Goal: Transaction & Acquisition: Purchase product/service

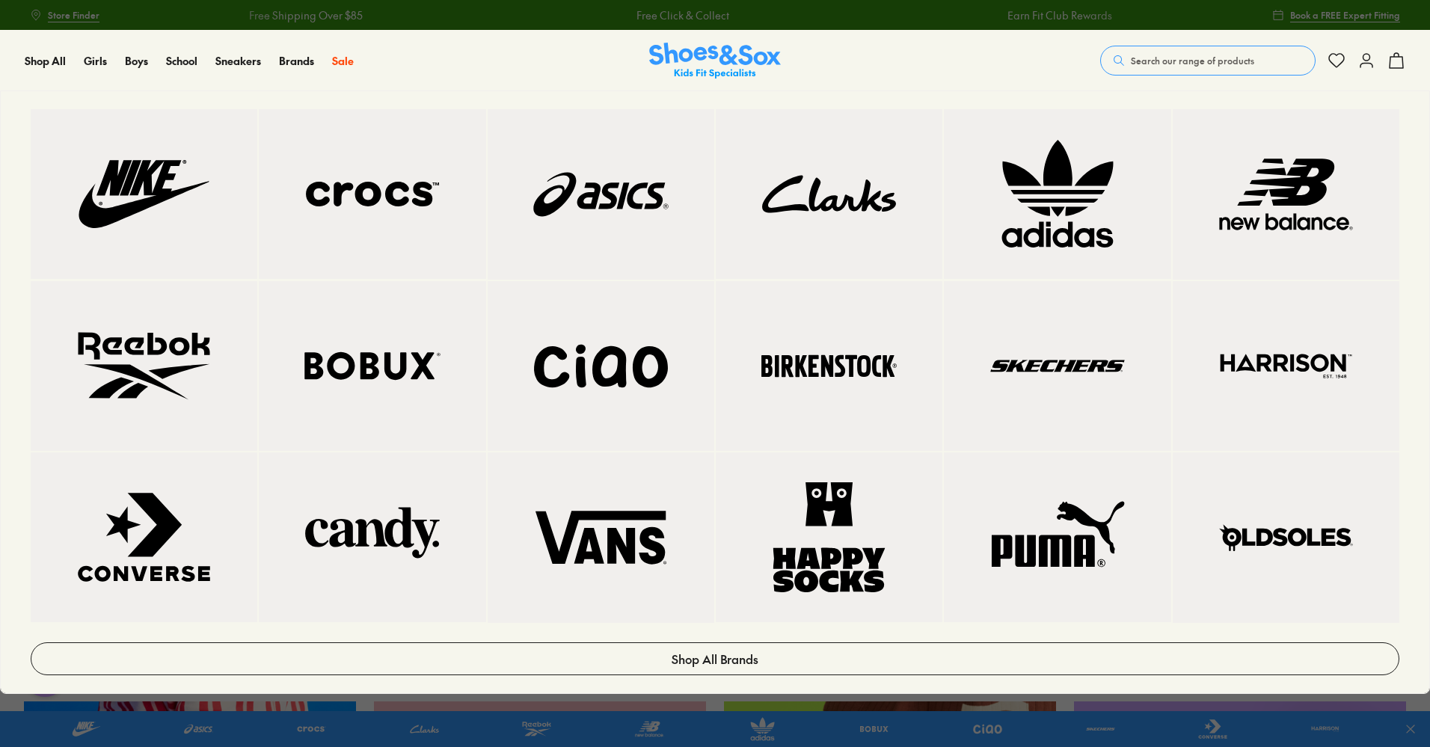
click at [886, 376] on img at bounding box center [829, 366] width 167 height 110
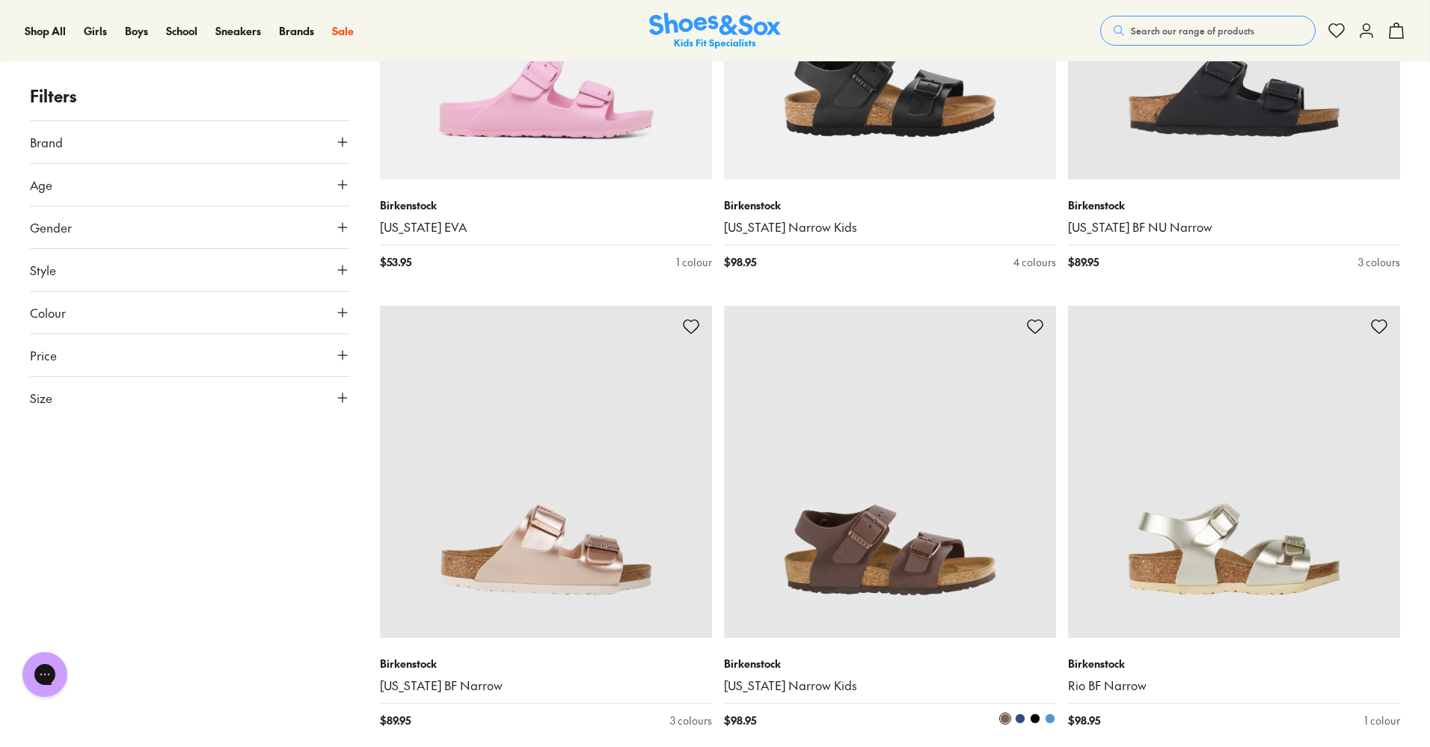
scroll to position [3366, 0]
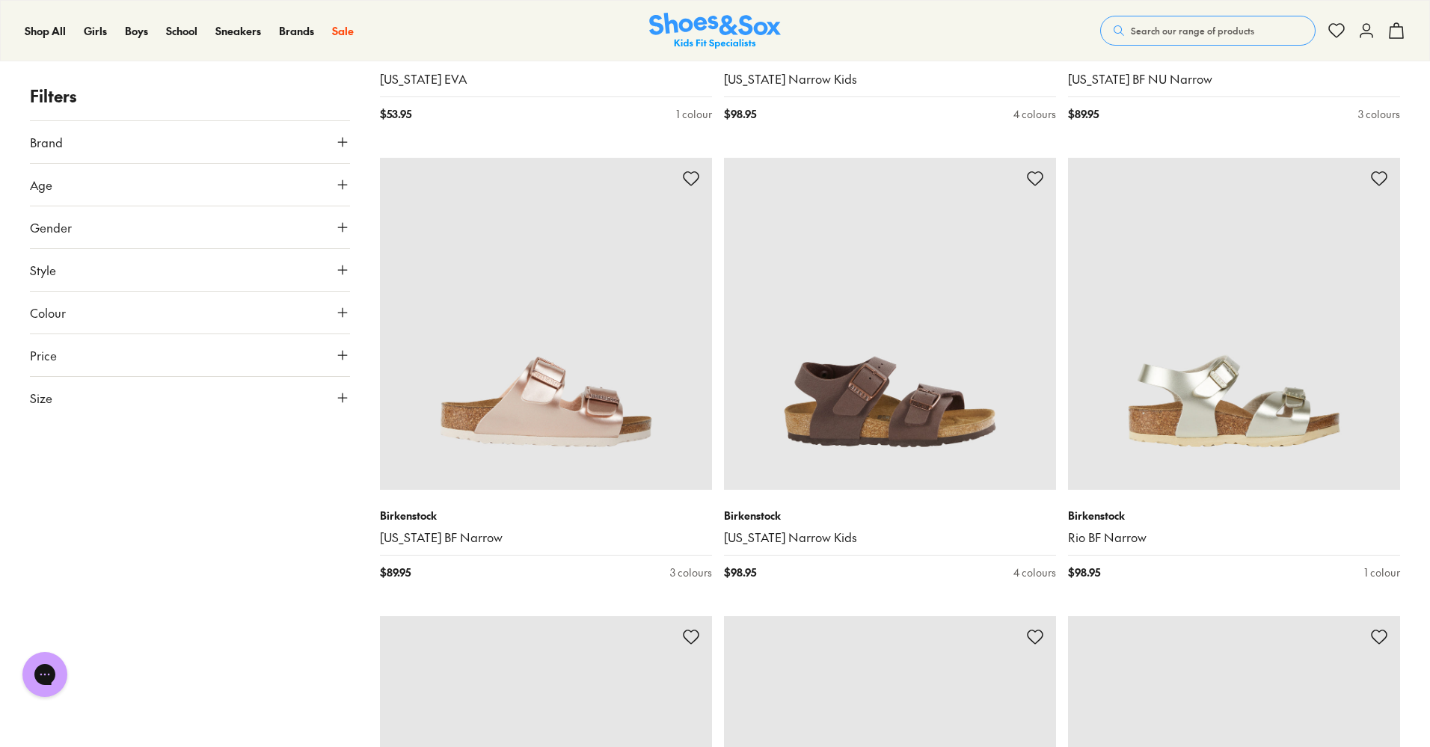
click at [188, 402] on button "Size" at bounding box center [190, 398] width 320 height 42
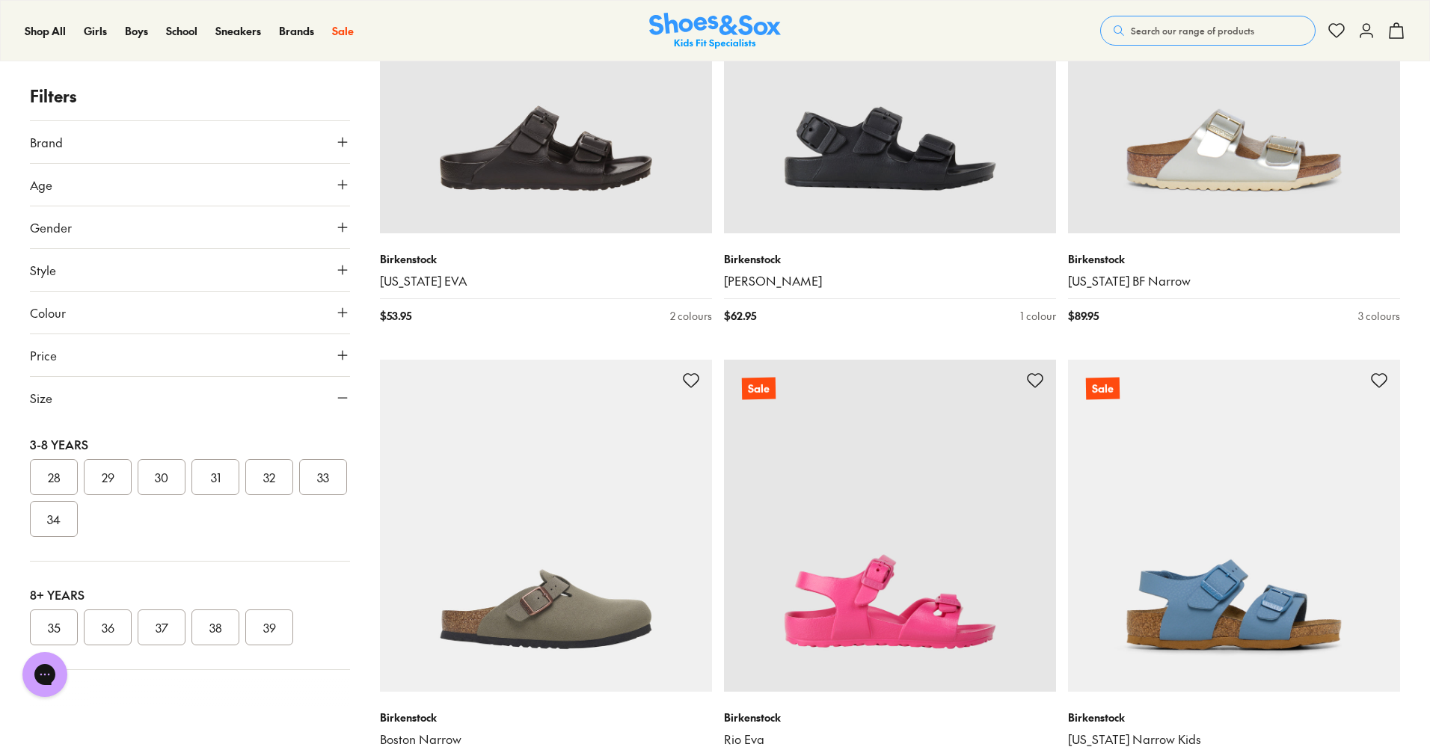
scroll to position [4114, 0]
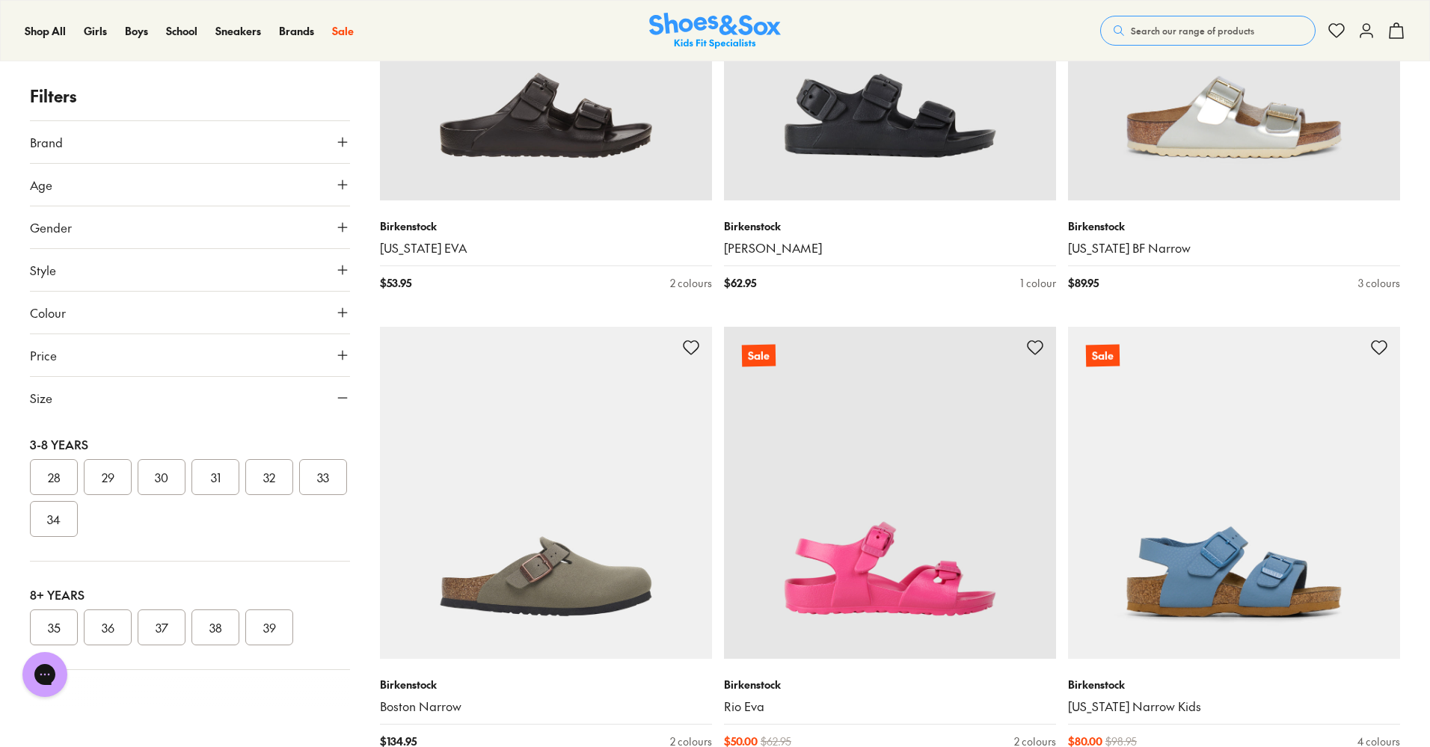
click at [226, 631] on button "38" at bounding box center [215, 628] width 48 height 36
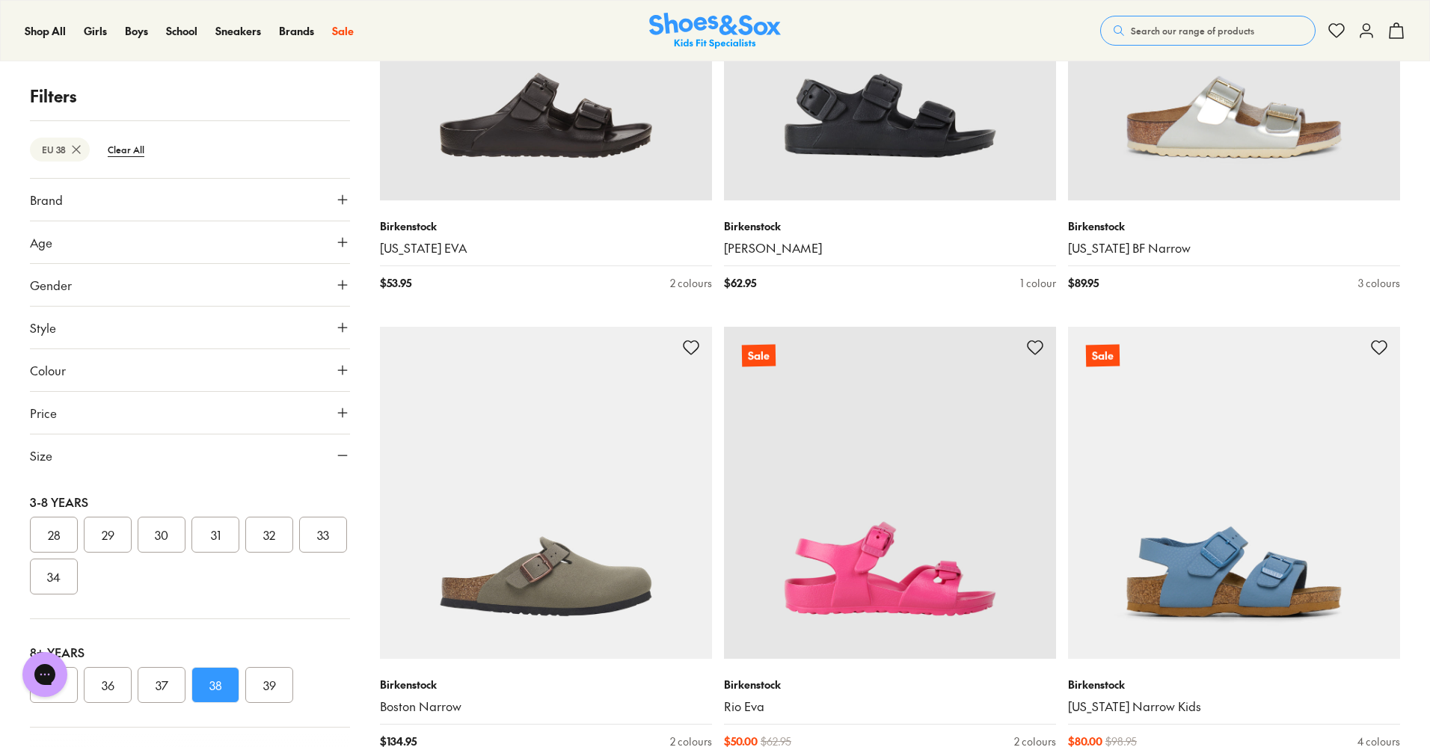
scroll to position [209, 0]
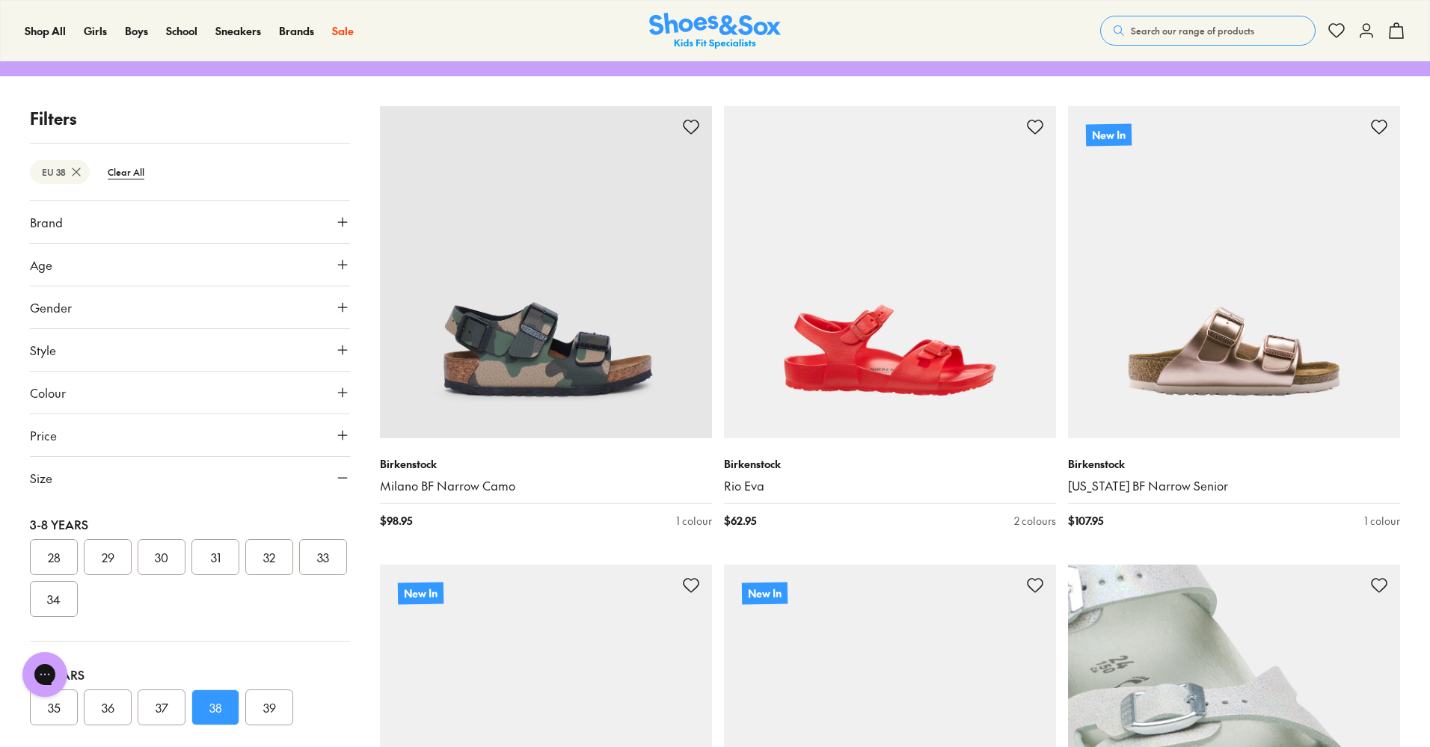
type input "***"
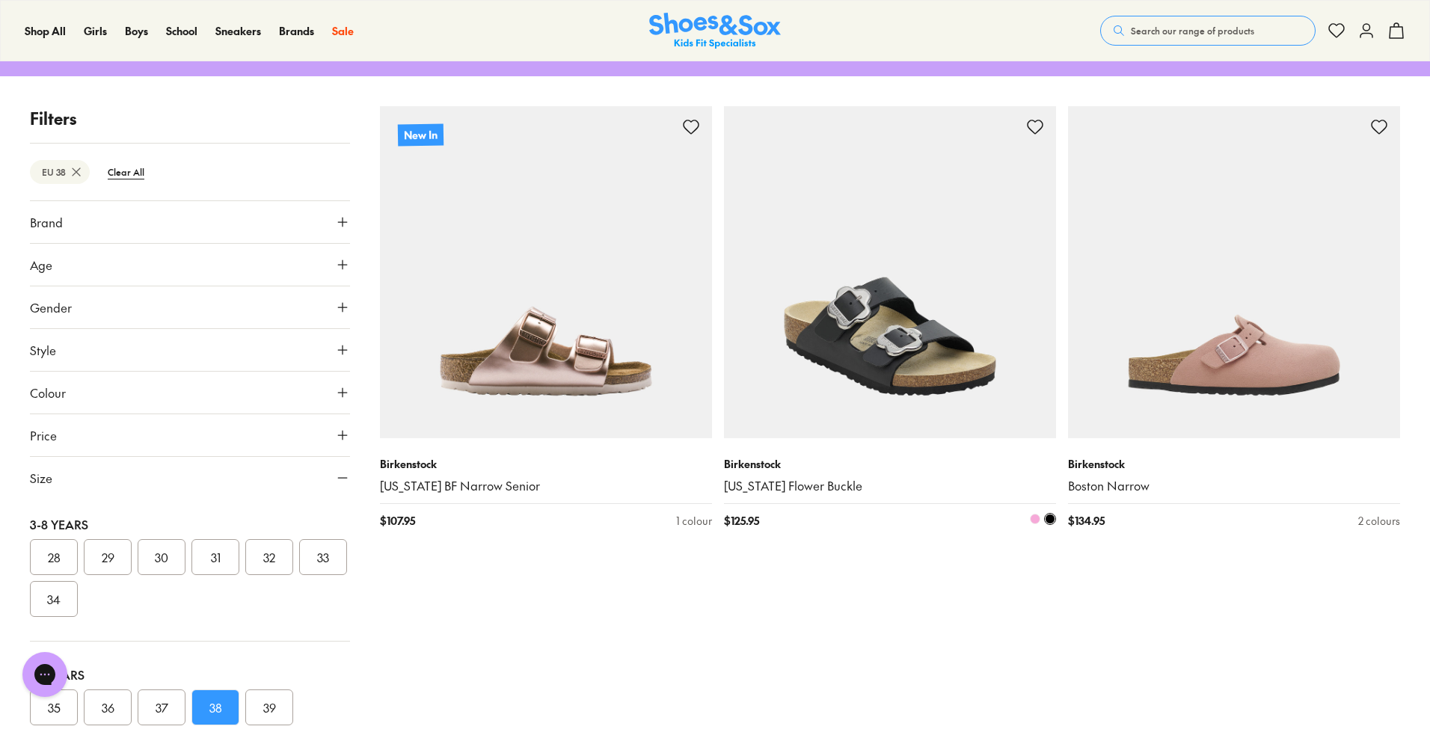
click at [776, 399] on img at bounding box center [890, 272] width 332 height 332
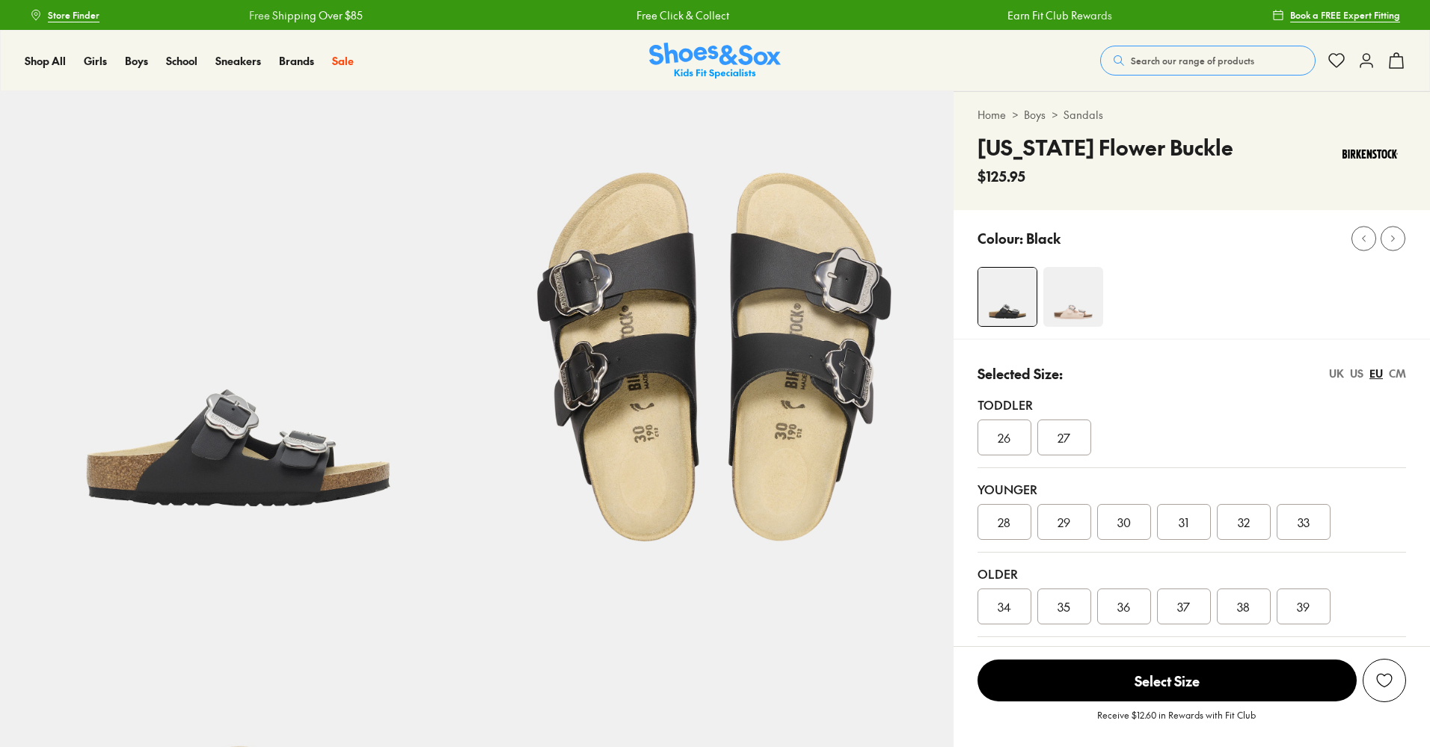
select select "*"
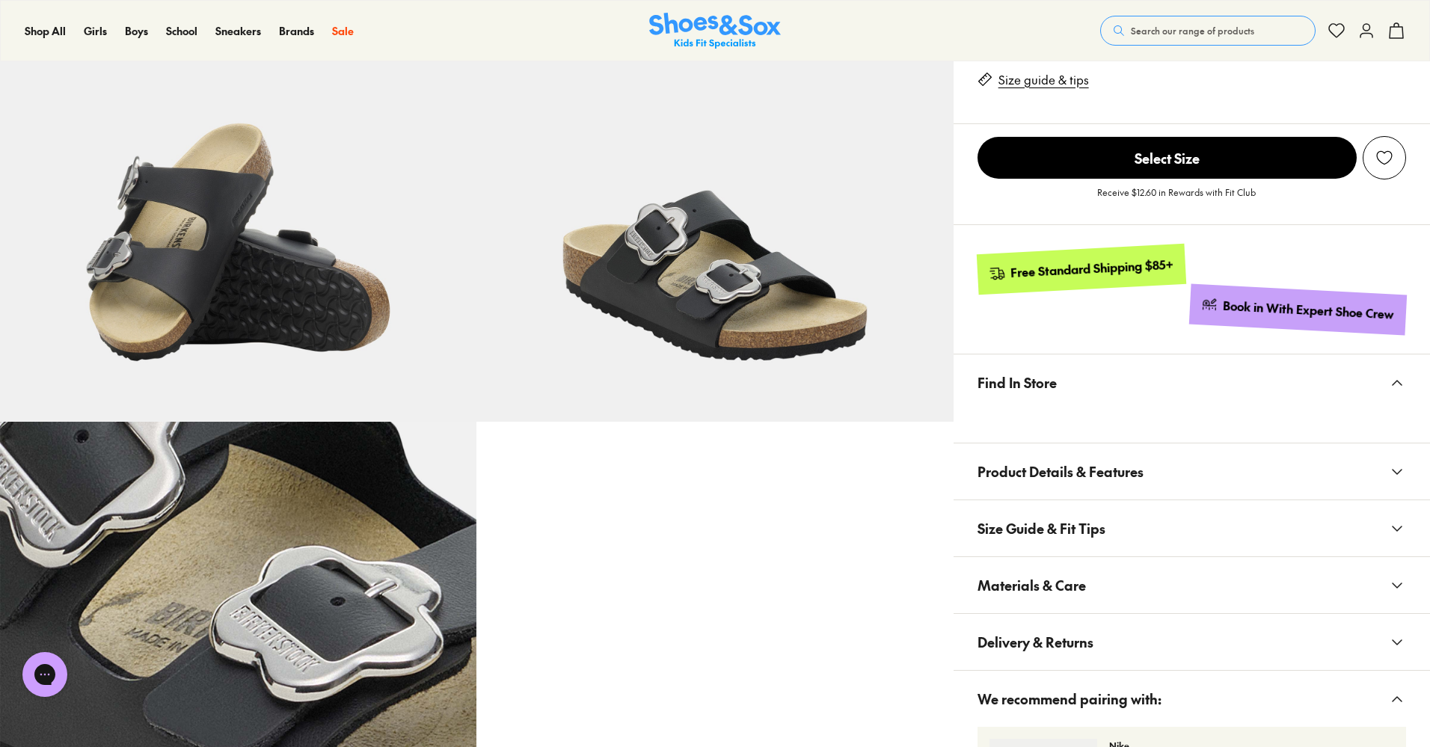
scroll to position [655, 0]
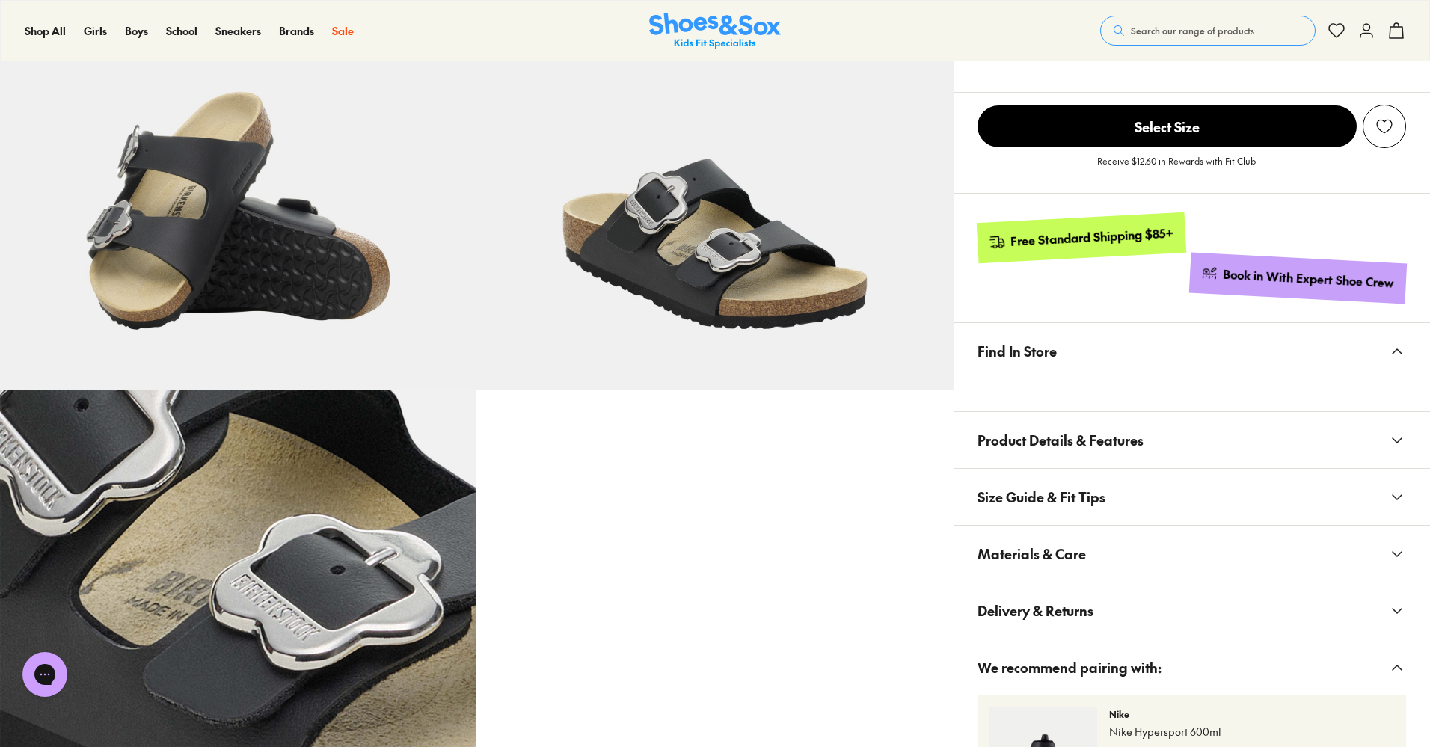
click at [1205, 482] on button "Size Guide & Fit Tips" at bounding box center [1192, 497] width 476 height 56
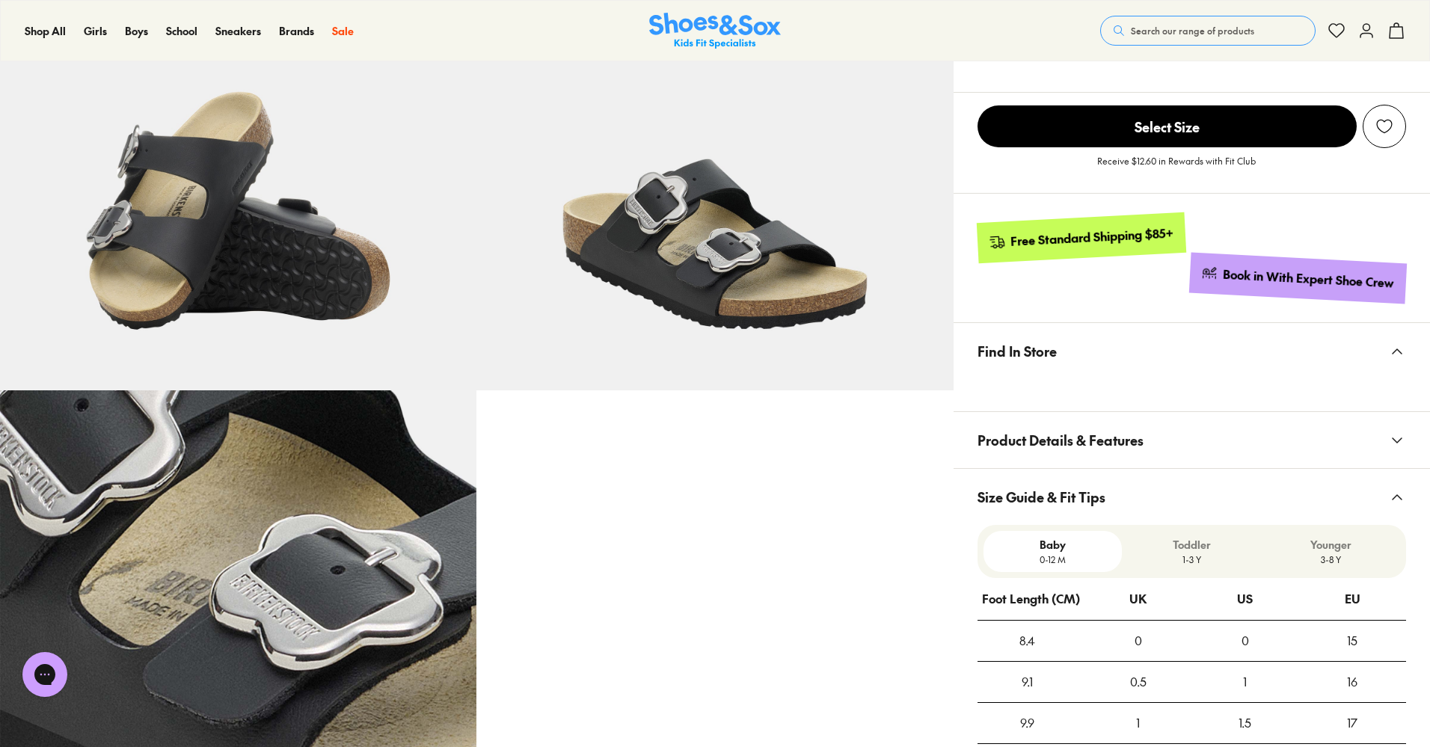
click at [1208, 492] on button "Size Guide & Fit Tips" at bounding box center [1192, 497] width 476 height 56
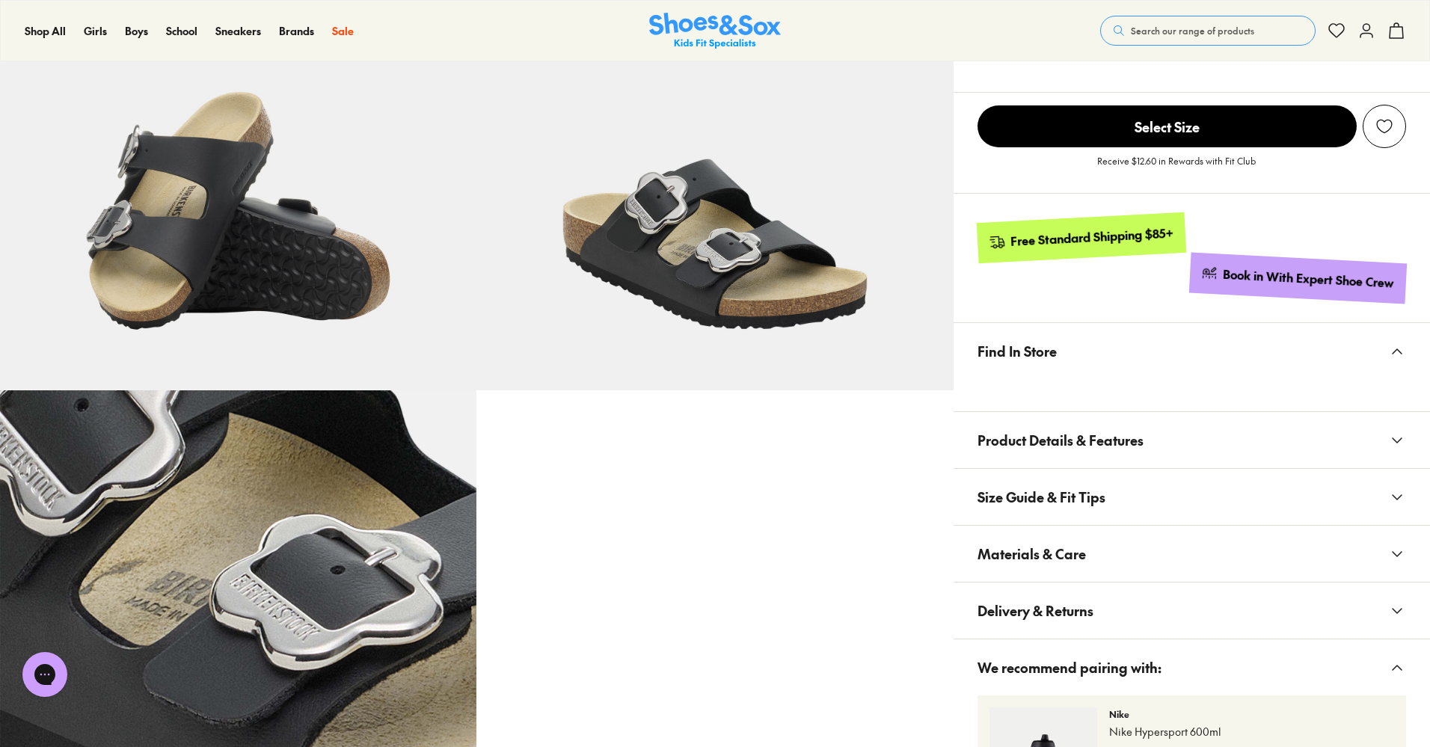
click at [1196, 554] on button "Materials & Care" at bounding box center [1192, 554] width 476 height 56
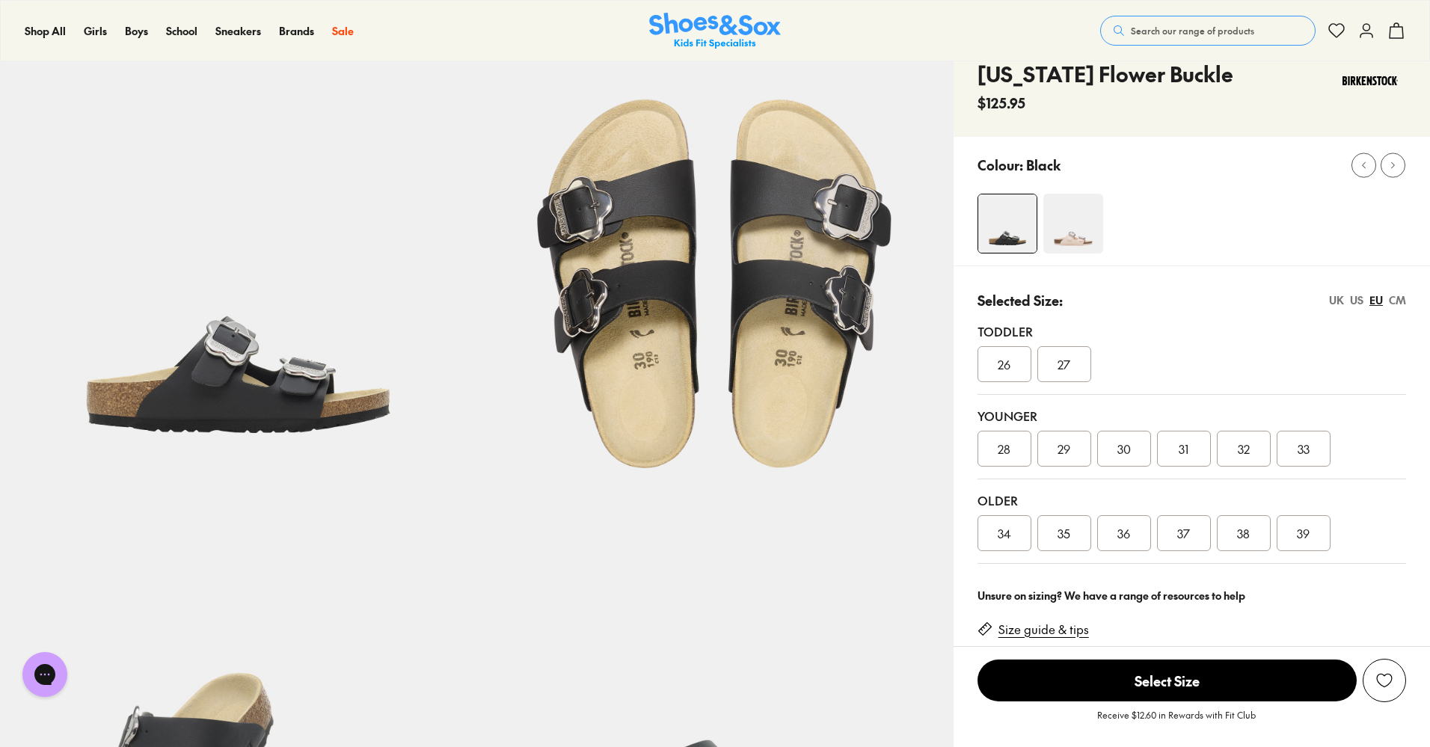
scroll to position [94, 0]
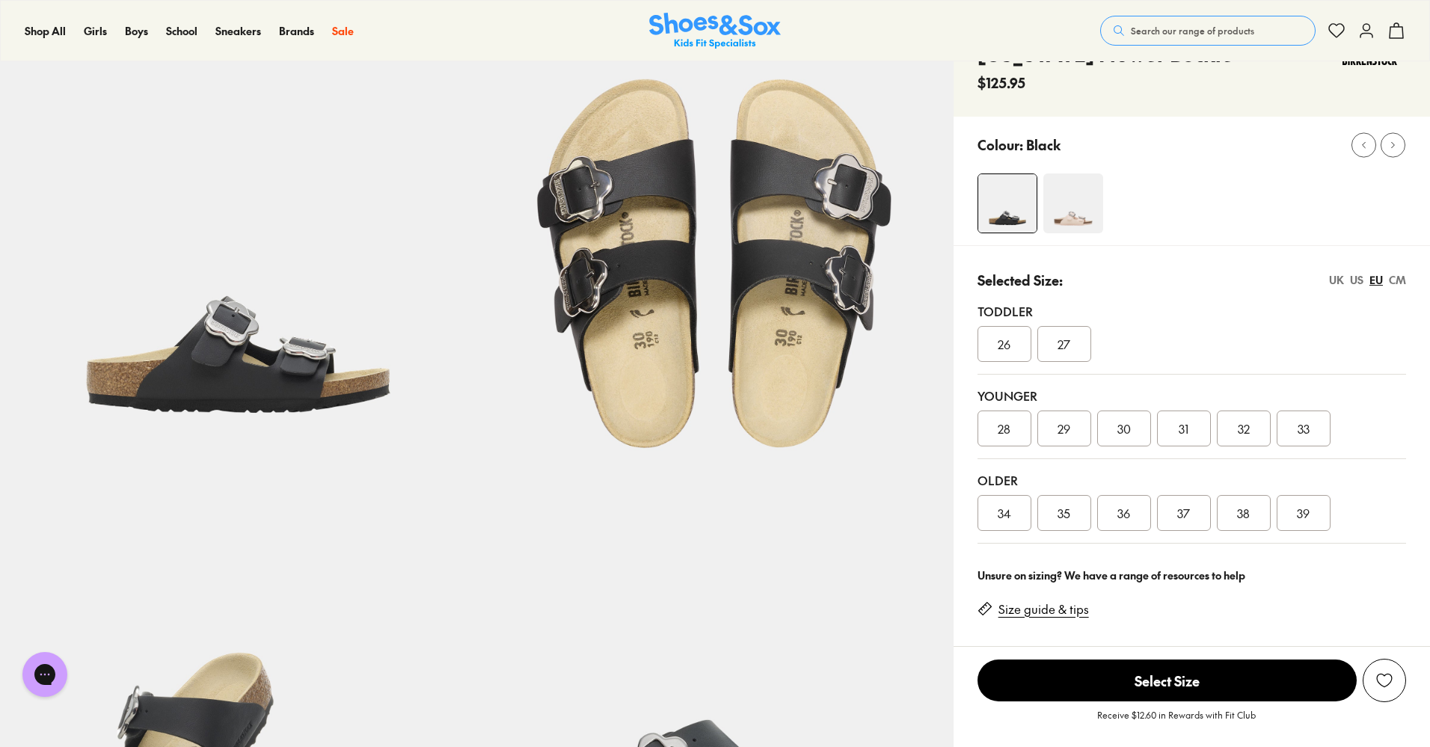
click at [1292, 507] on div "39" at bounding box center [1304, 513] width 54 height 36
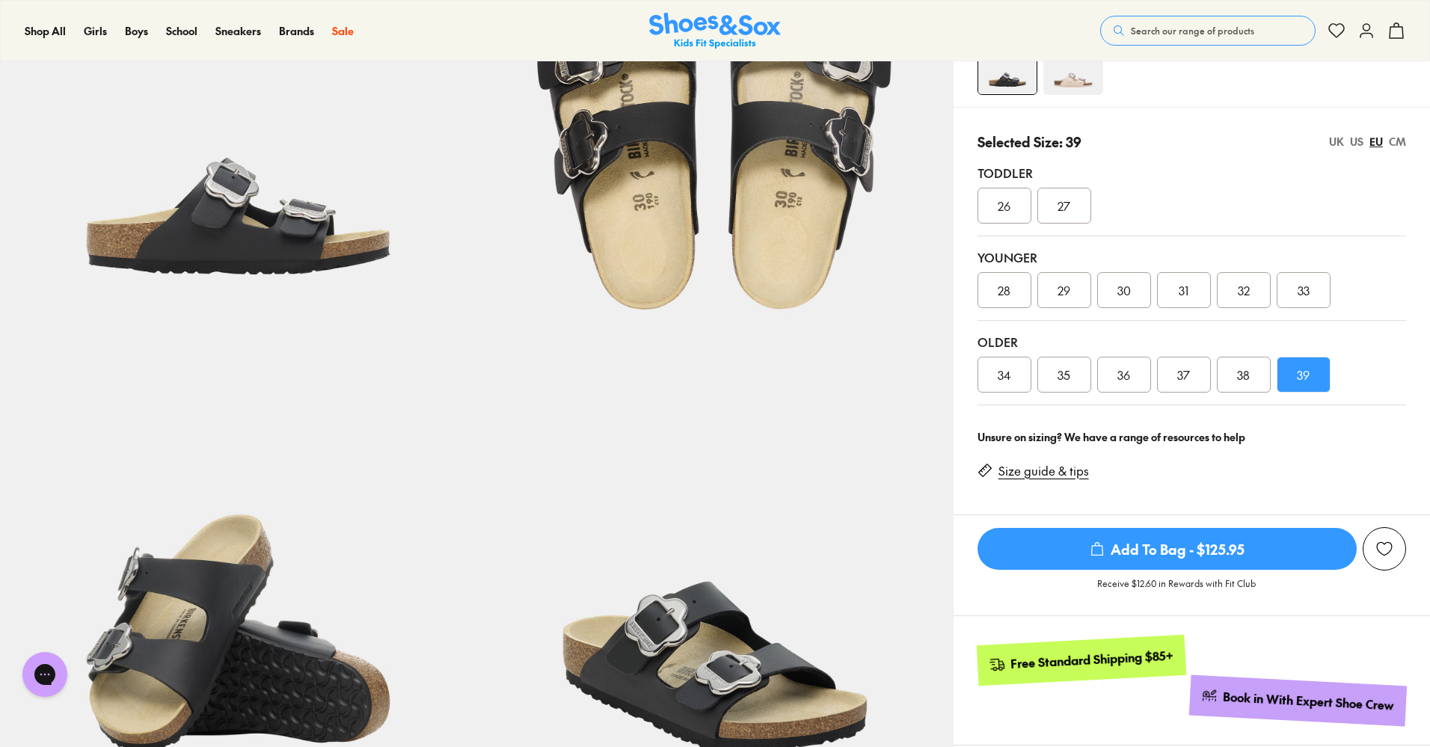
scroll to position [748, 0]
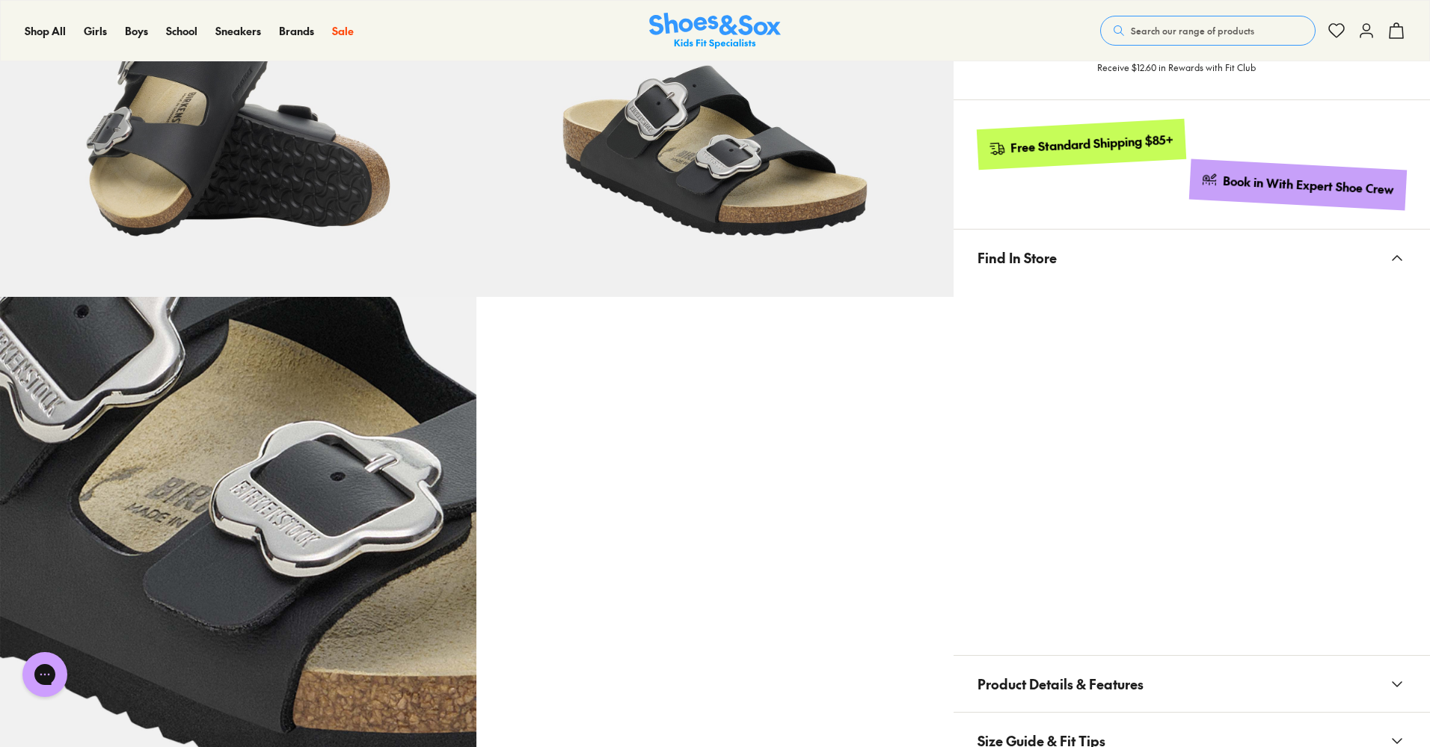
click at [1407, 533] on div at bounding box center [1192, 462] width 476 height 352
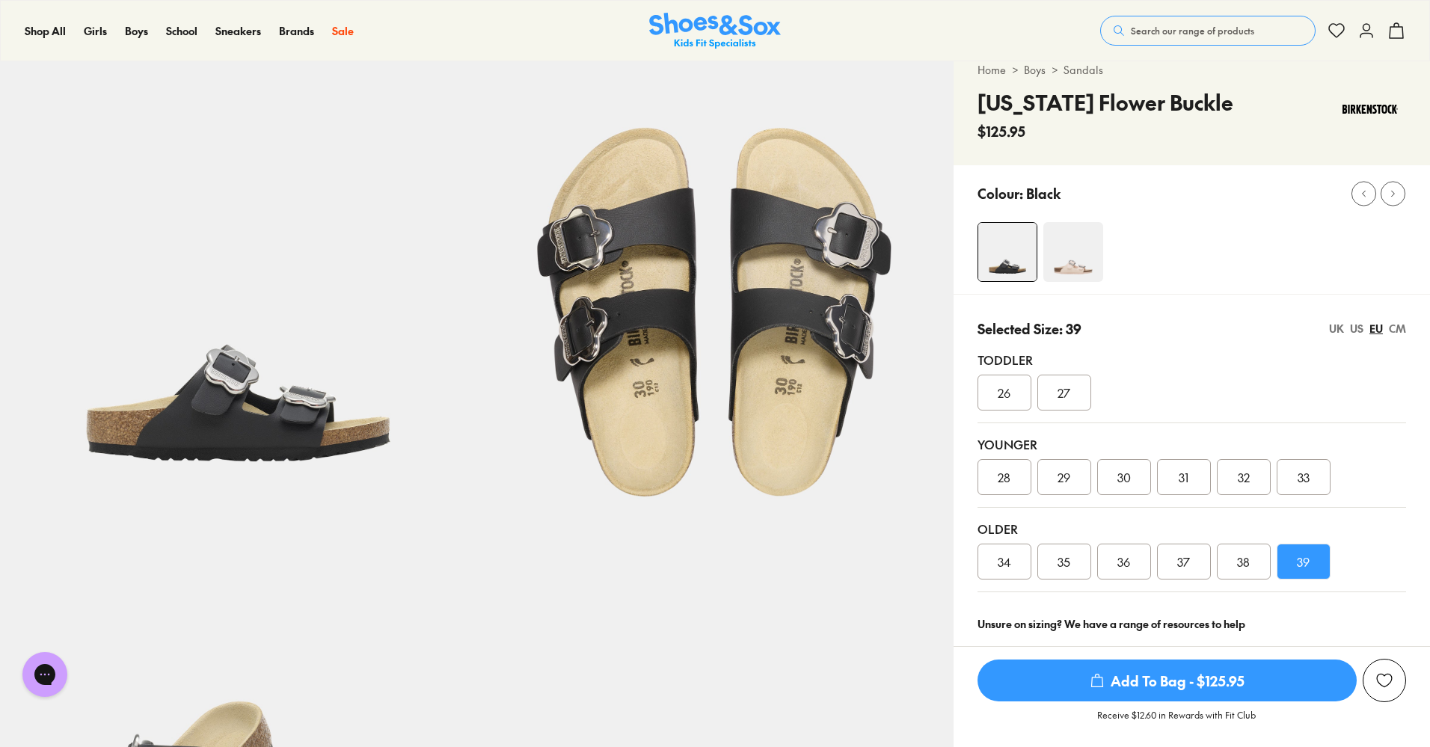
scroll to position [0, 0]
